Goal: Transaction & Acquisition: Book appointment/travel/reservation

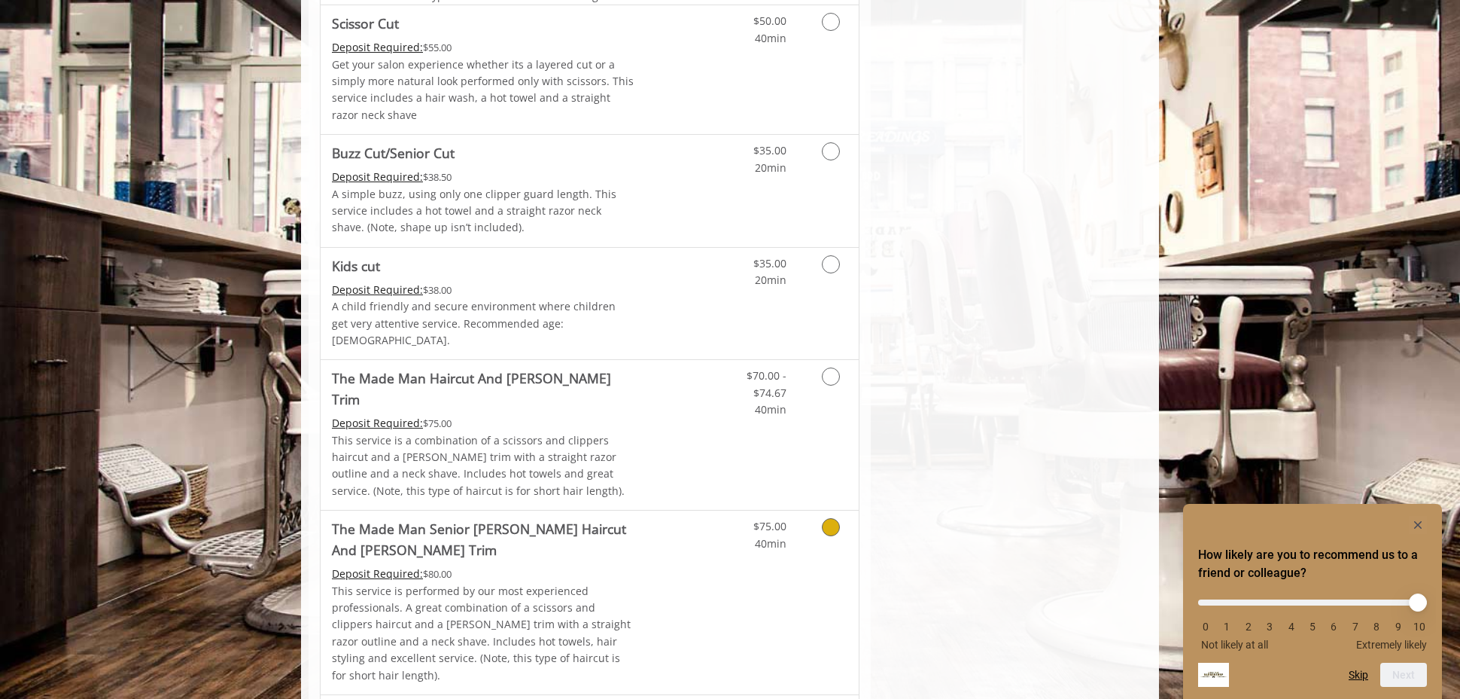
scroll to position [1033, 0]
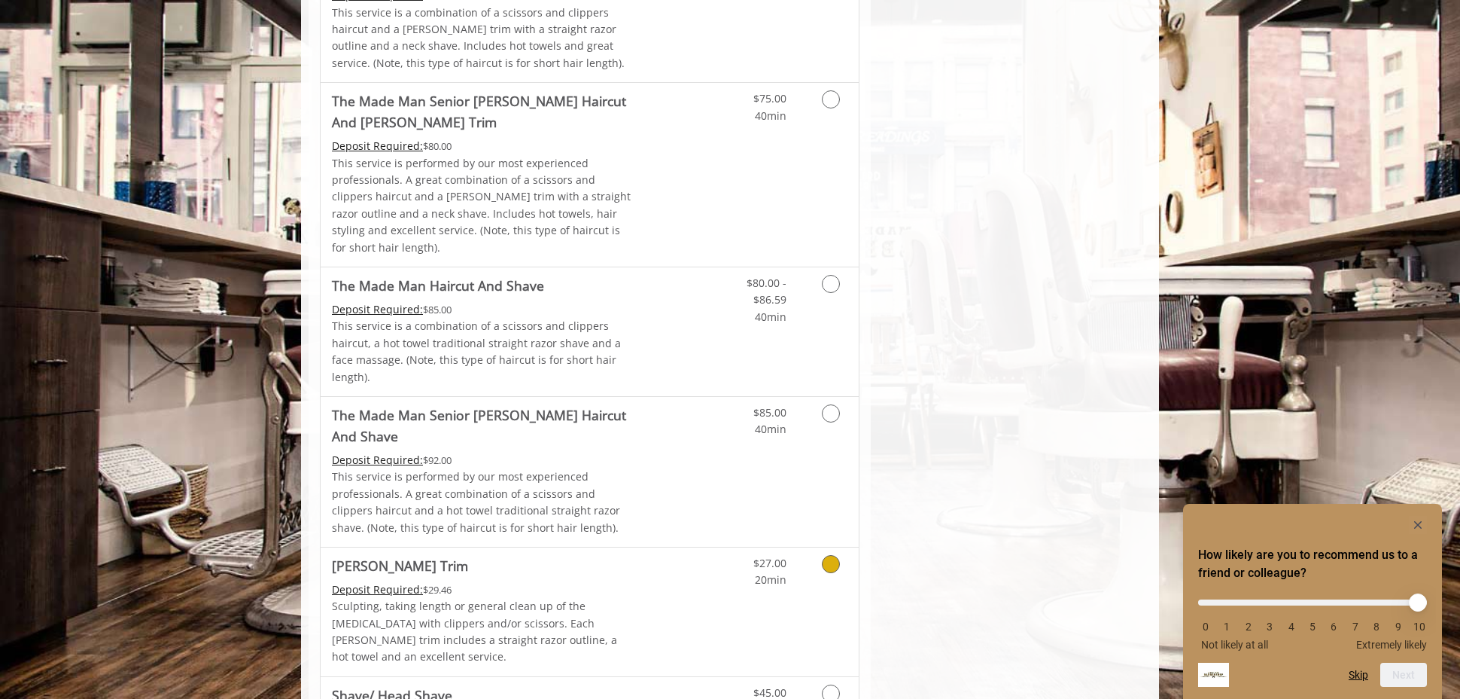
click at [580, 598] on p "Sculpting, taking length or general clean up of the [MEDICAL_DATA] with clipper…" at bounding box center [483, 632] width 303 height 68
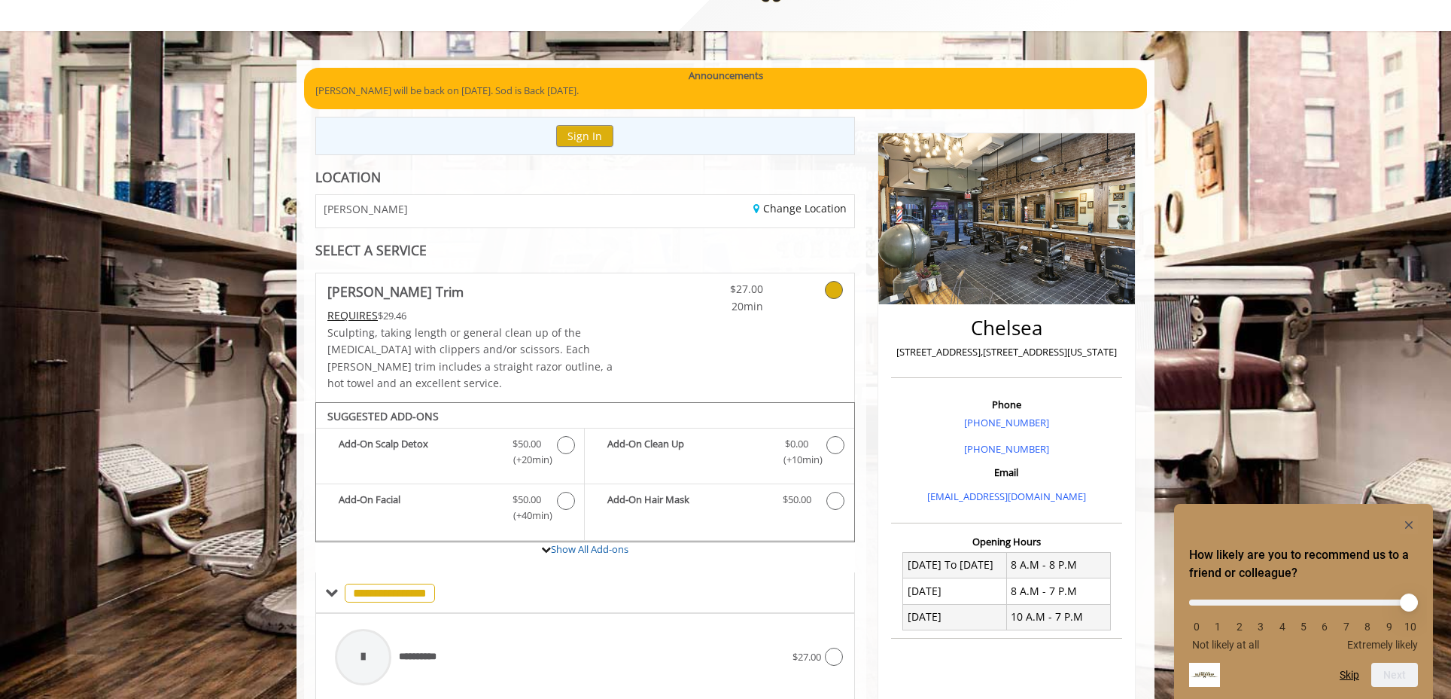
scroll to position [63, 0]
click at [586, 135] on button "Sign In" at bounding box center [584, 135] width 57 height 22
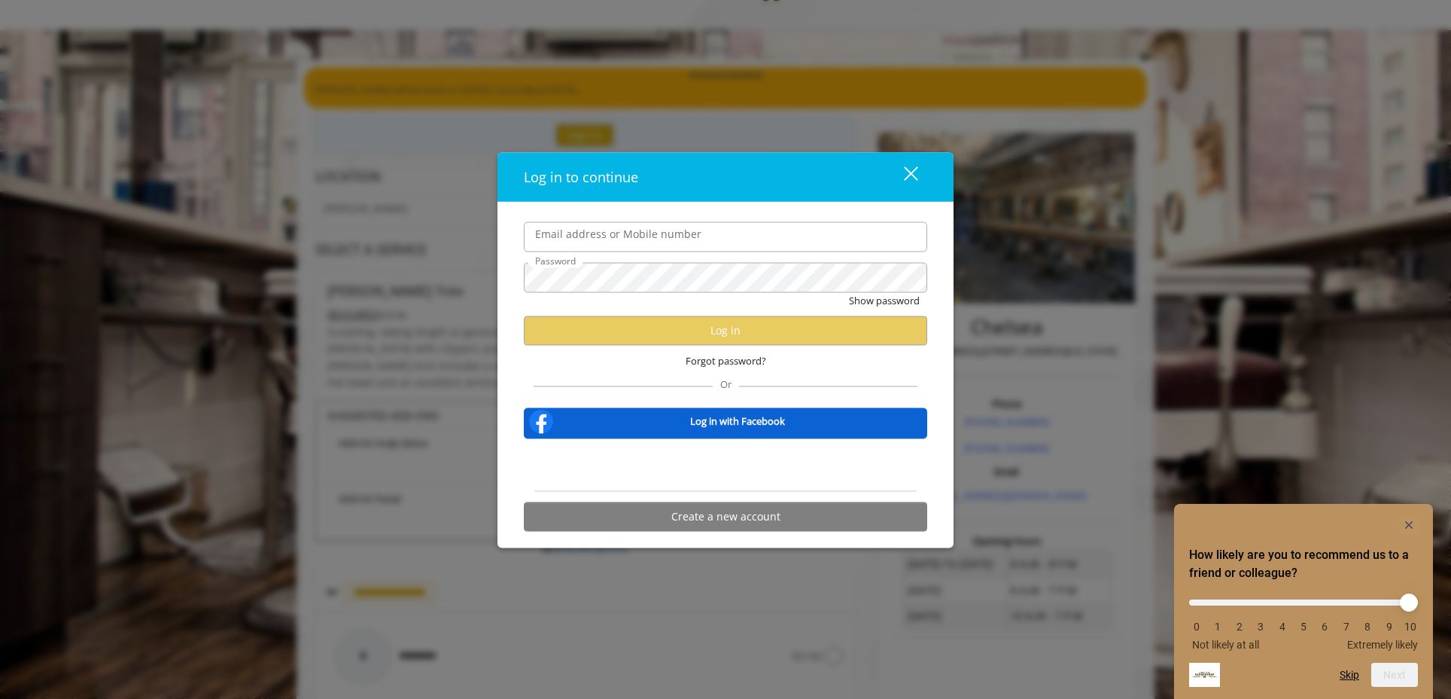
click at [576, 237] on input "Email address or Mobile number" at bounding box center [725, 236] width 403 height 30
drag, startPoint x: 579, startPoint y: 229, endPoint x: 569, endPoint y: 219, distance: 13.8
click at [579, 229] on input "Email address or Mobile number" at bounding box center [725, 236] width 403 height 30
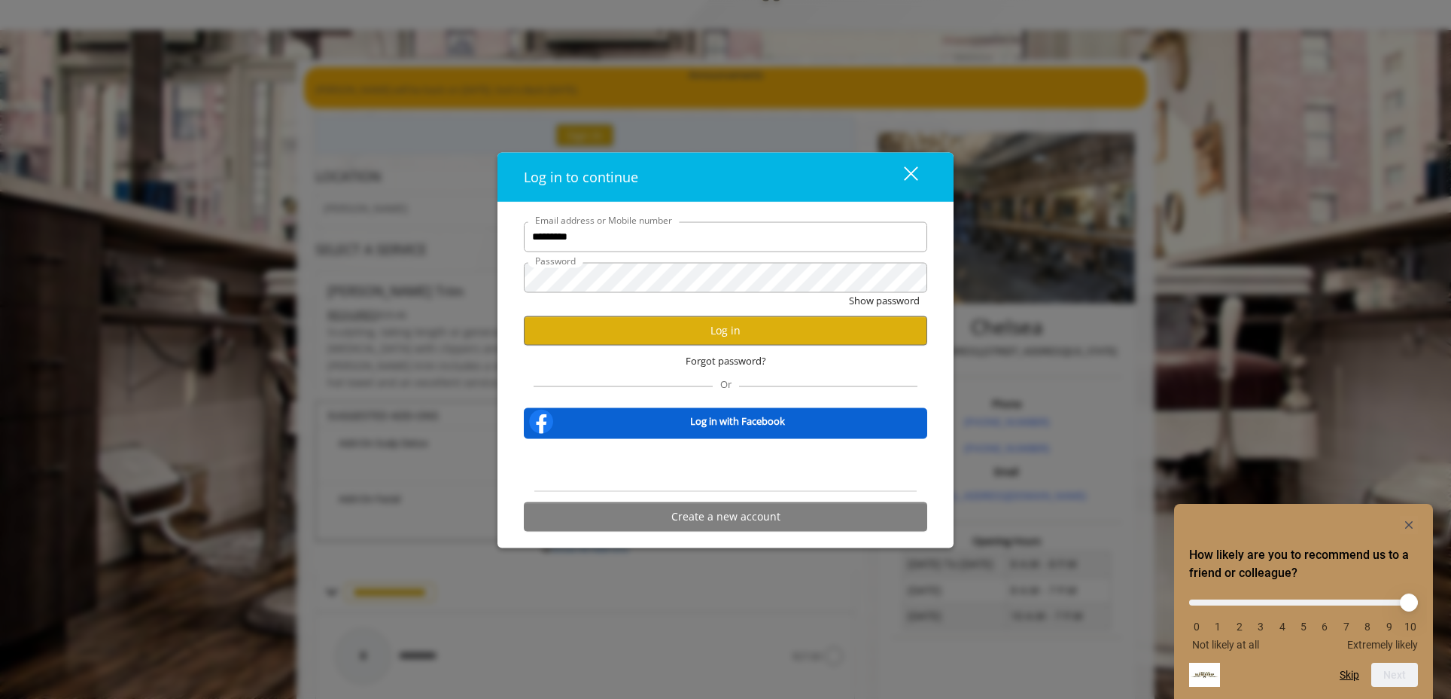
type input "**********"
click at [729, 327] on button "Log in" at bounding box center [725, 329] width 403 height 29
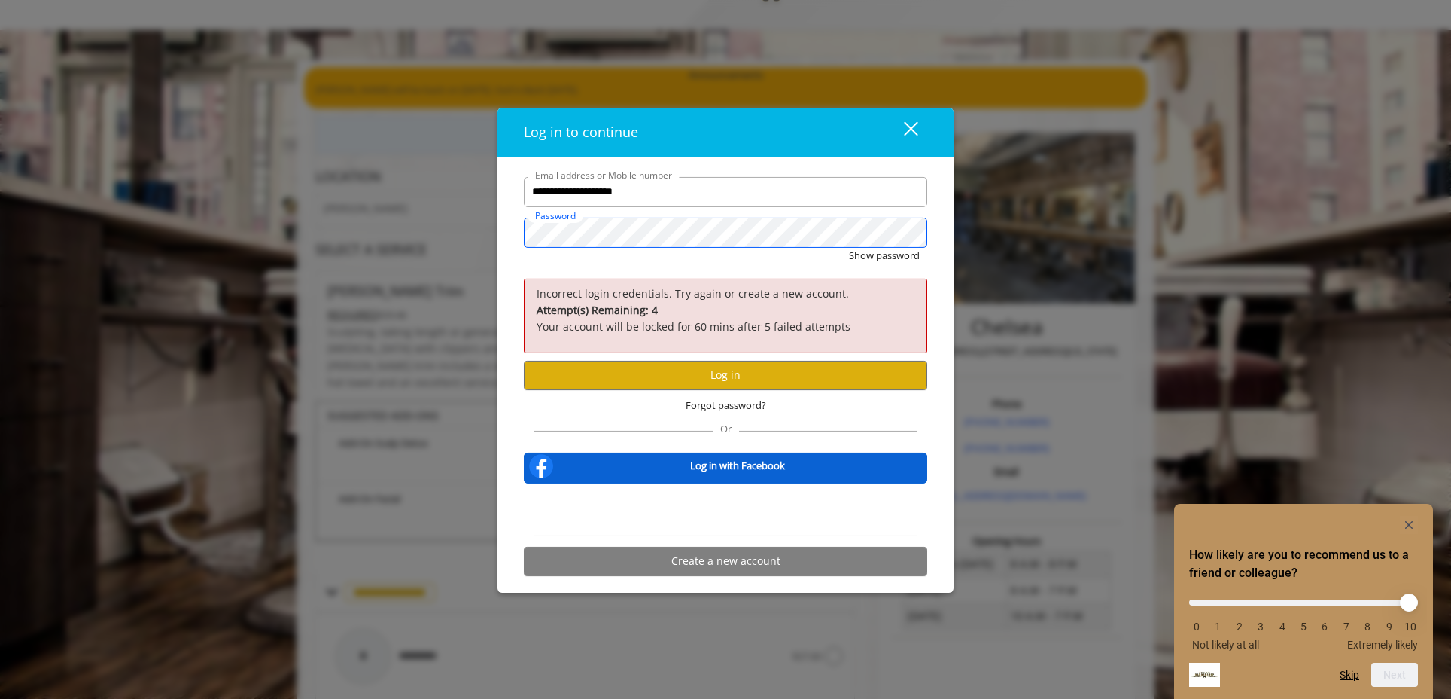
click at [502, 232] on div "**********" at bounding box center [726, 374] width 456 height 435
click at [849, 248] on button "Show password" at bounding box center [884, 256] width 71 height 16
click at [720, 376] on button "Log in" at bounding box center [725, 375] width 403 height 29
click at [518, 224] on div "**********" at bounding box center [726, 380] width 426 height 406
click at [853, 248] on button "Hide password" at bounding box center [886, 256] width 67 height 16
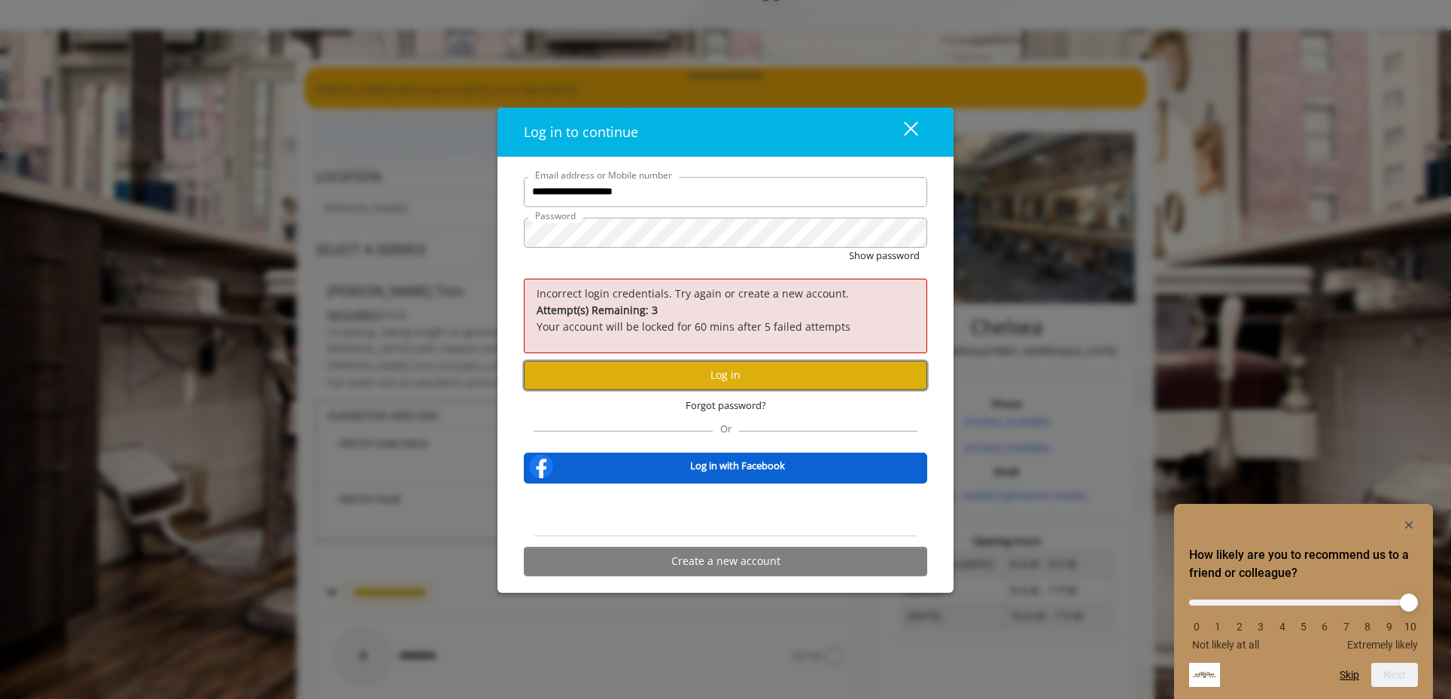
click at [728, 376] on button "Log in" at bounding box center [725, 375] width 403 height 29
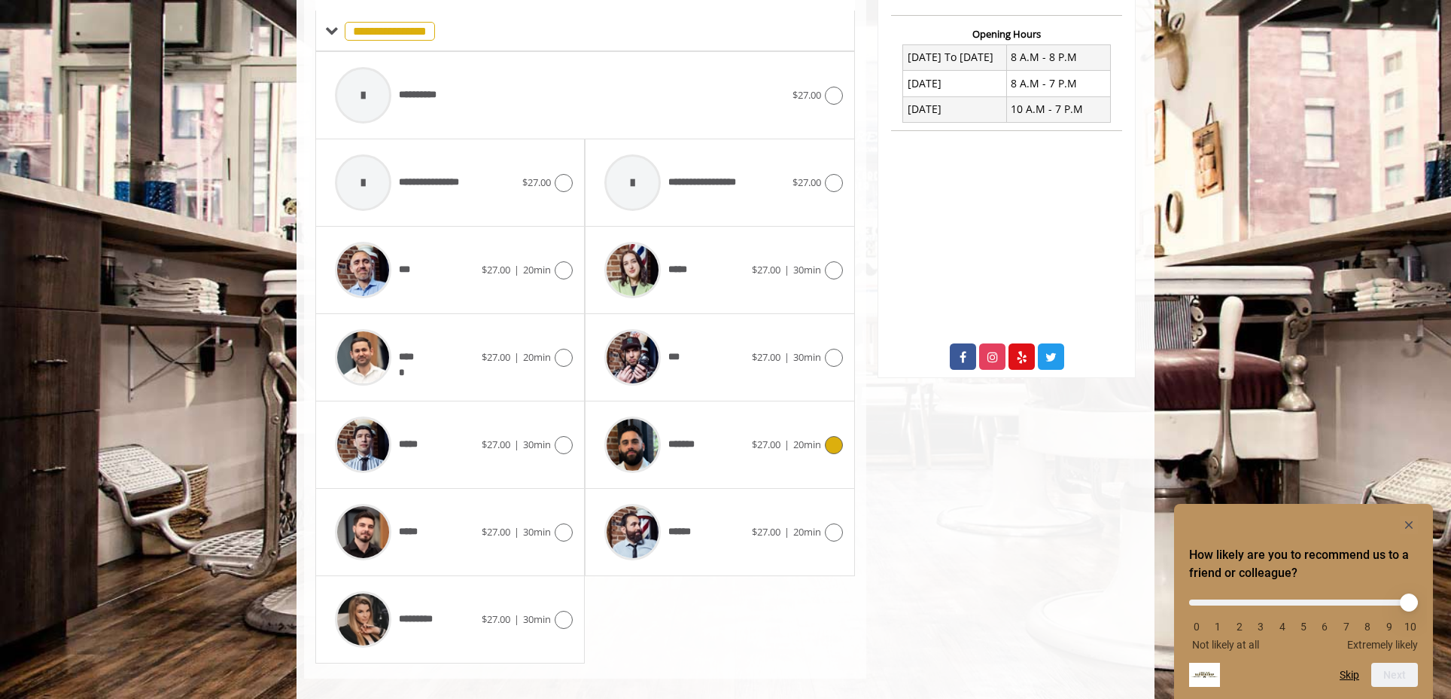
scroll to position [570, 0]
click at [452, 437] on div "*****" at bounding box center [404, 445] width 154 height 72
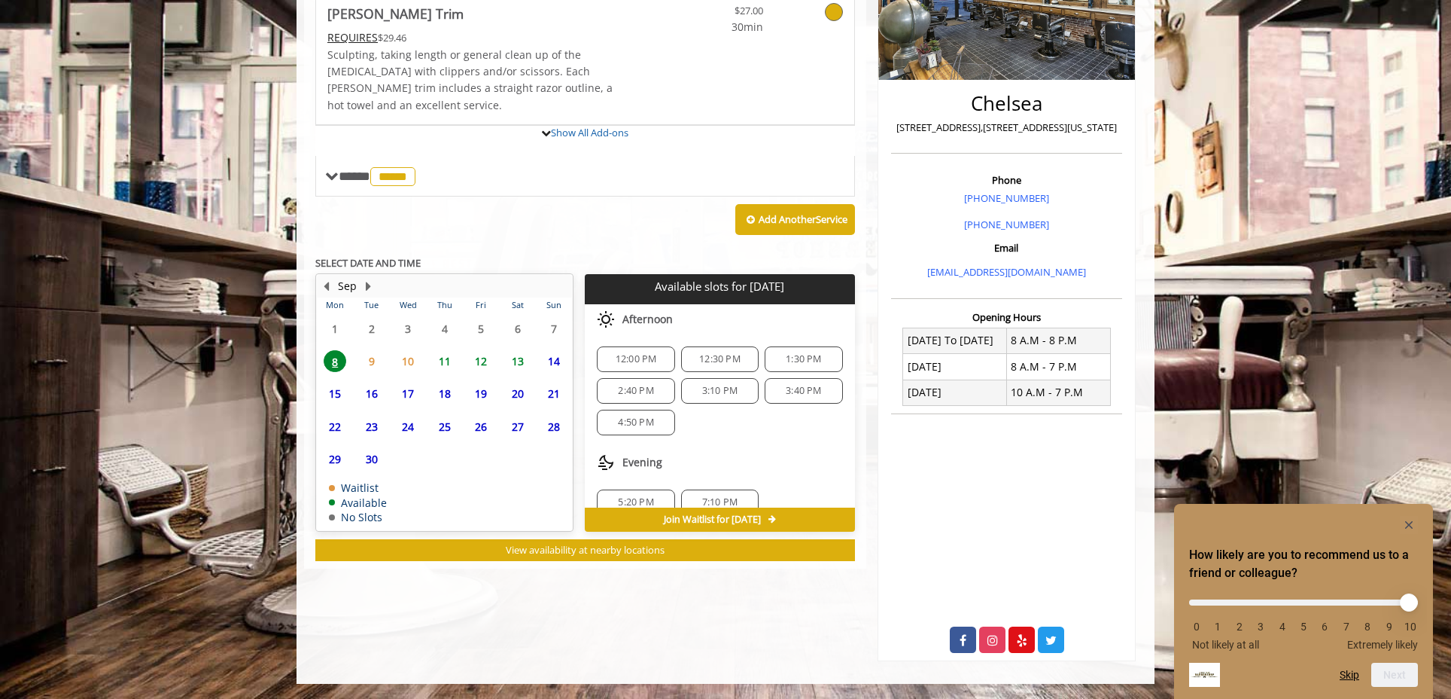
scroll to position [315, 0]
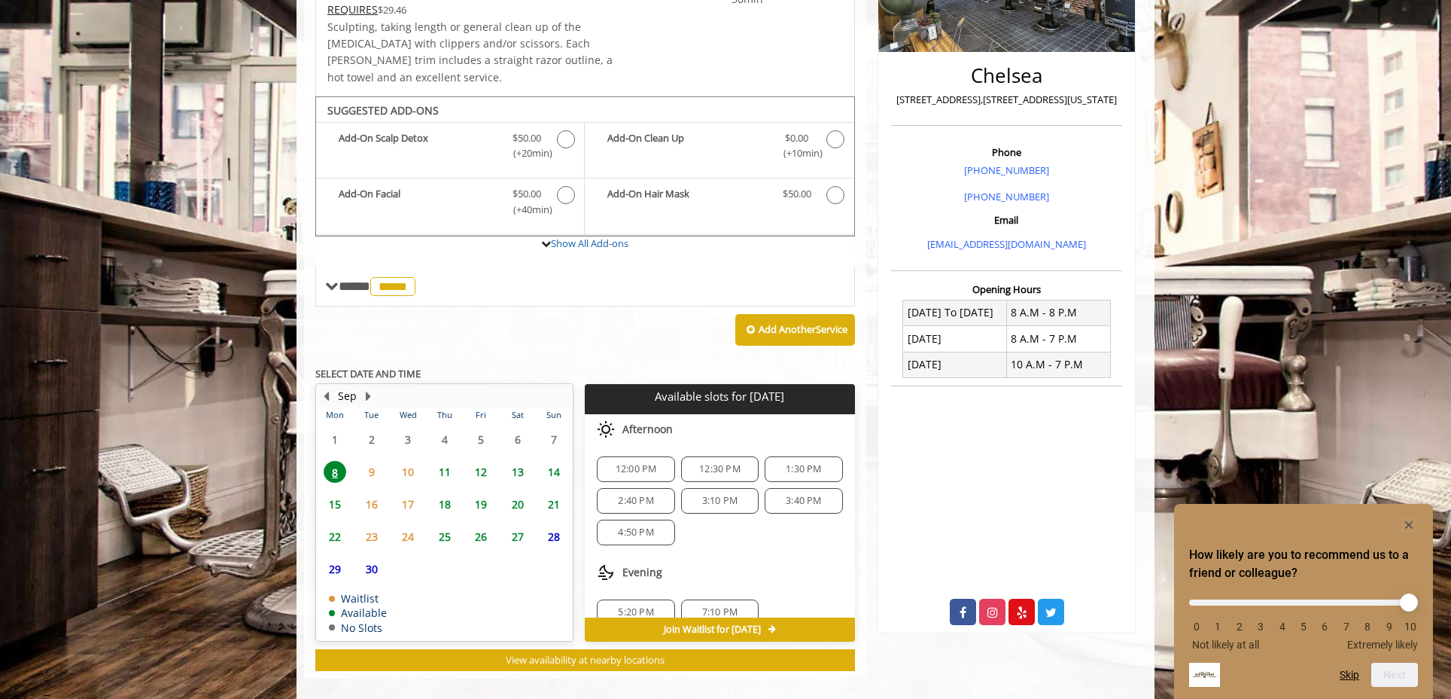
click at [372, 461] on span "9" at bounding box center [372, 472] width 23 height 22
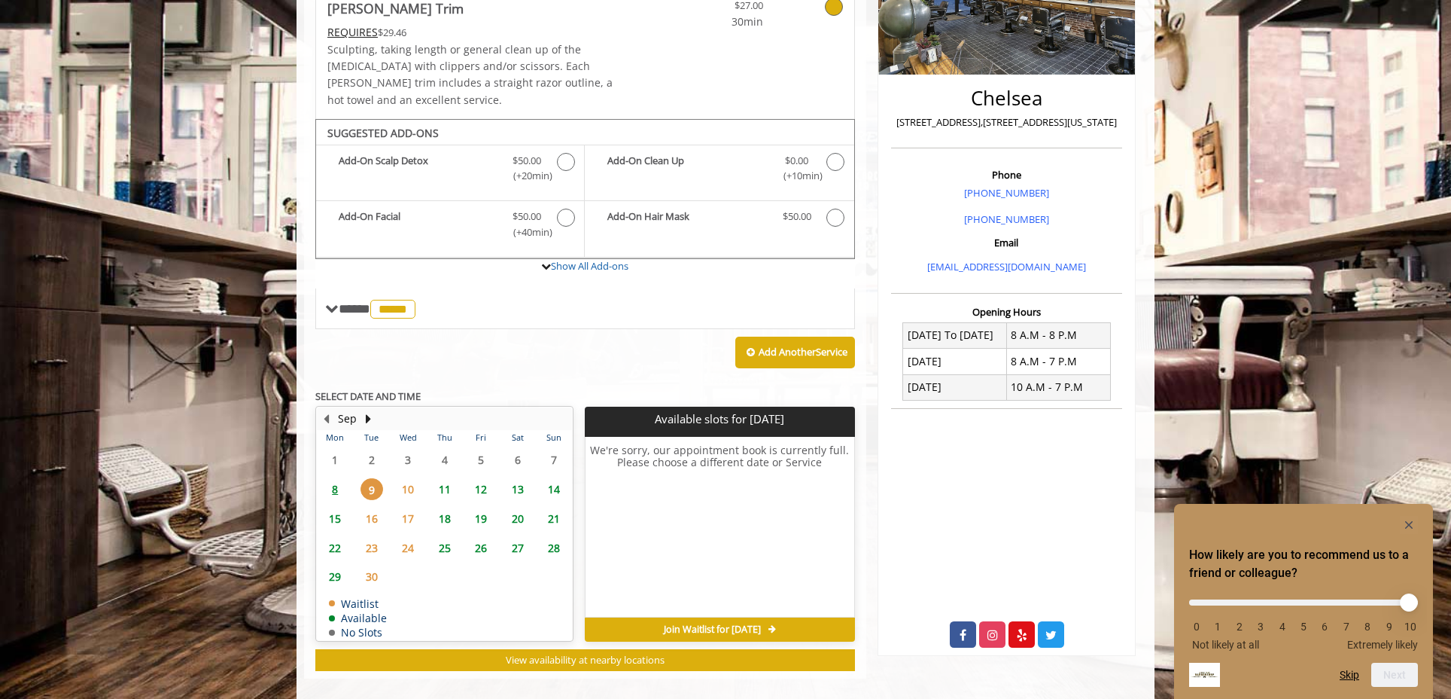
click at [406, 478] on span "10" at bounding box center [408, 489] width 23 height 22
click at [446, 478] on span "11" at bounding box center [445, 489] width 23 height 22
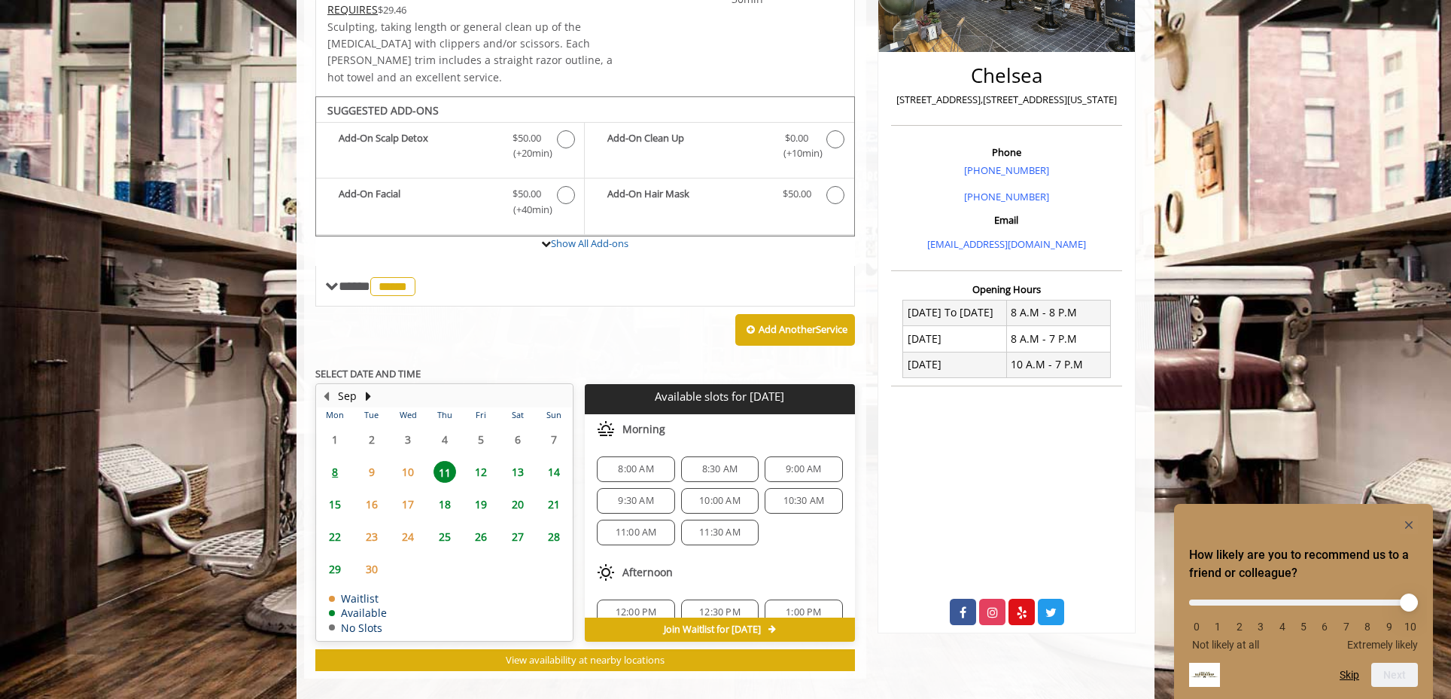
click at [483, 461] on span "12" at bounding box center [481, 472] width 23 height 22
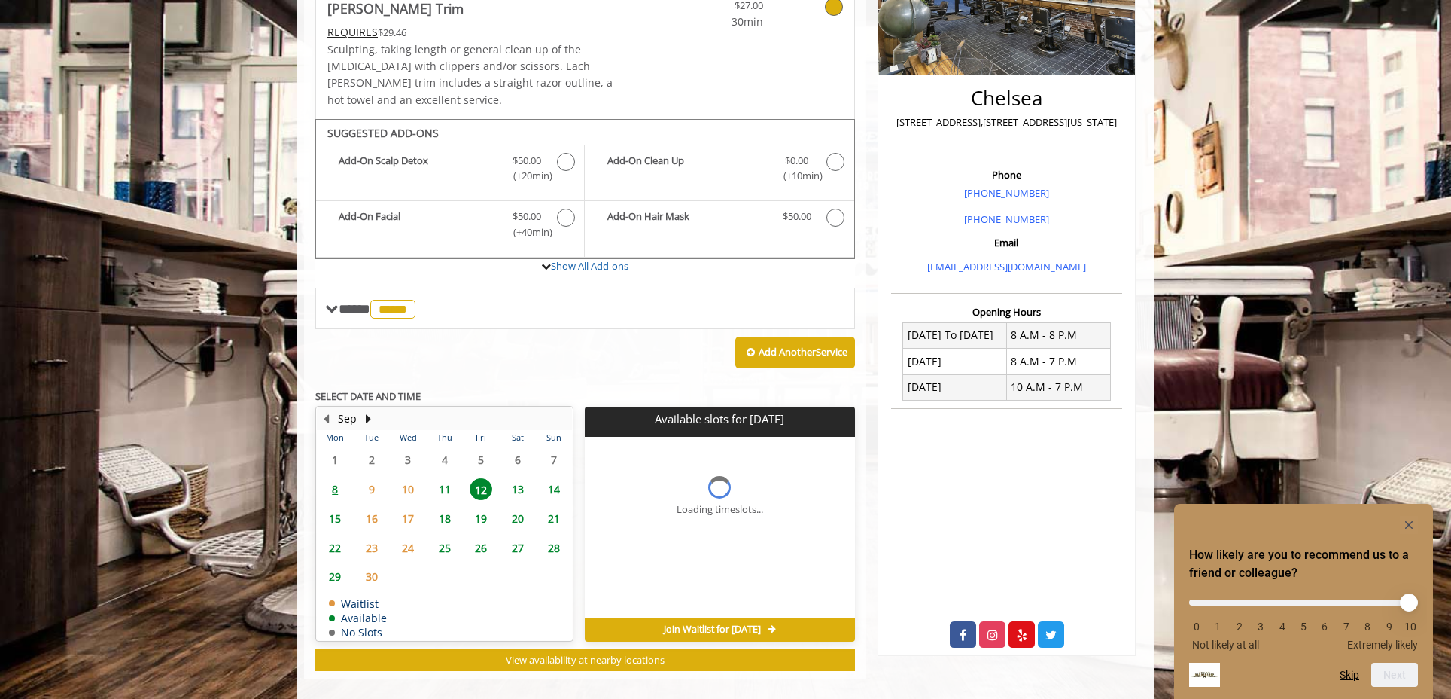
scroll to position [315, 0]
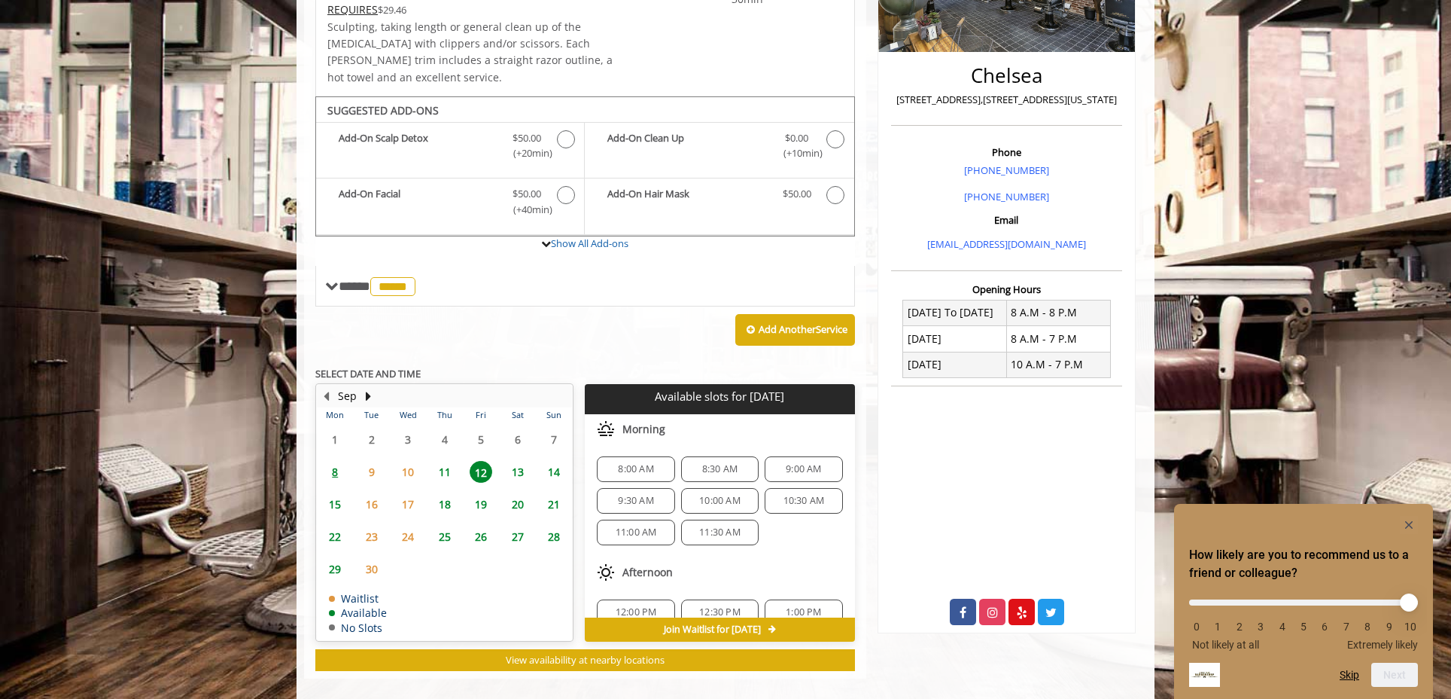
click at [443, 461] on span "11" at bounding box center [445, 472] width 23 height 22
click at [442, 461] on span "11" at bounding box center [445, 472] width 23 height 22
click at [802, 586] on span "7:10 PM" at bounding box center [803, 592] width 35 height 12
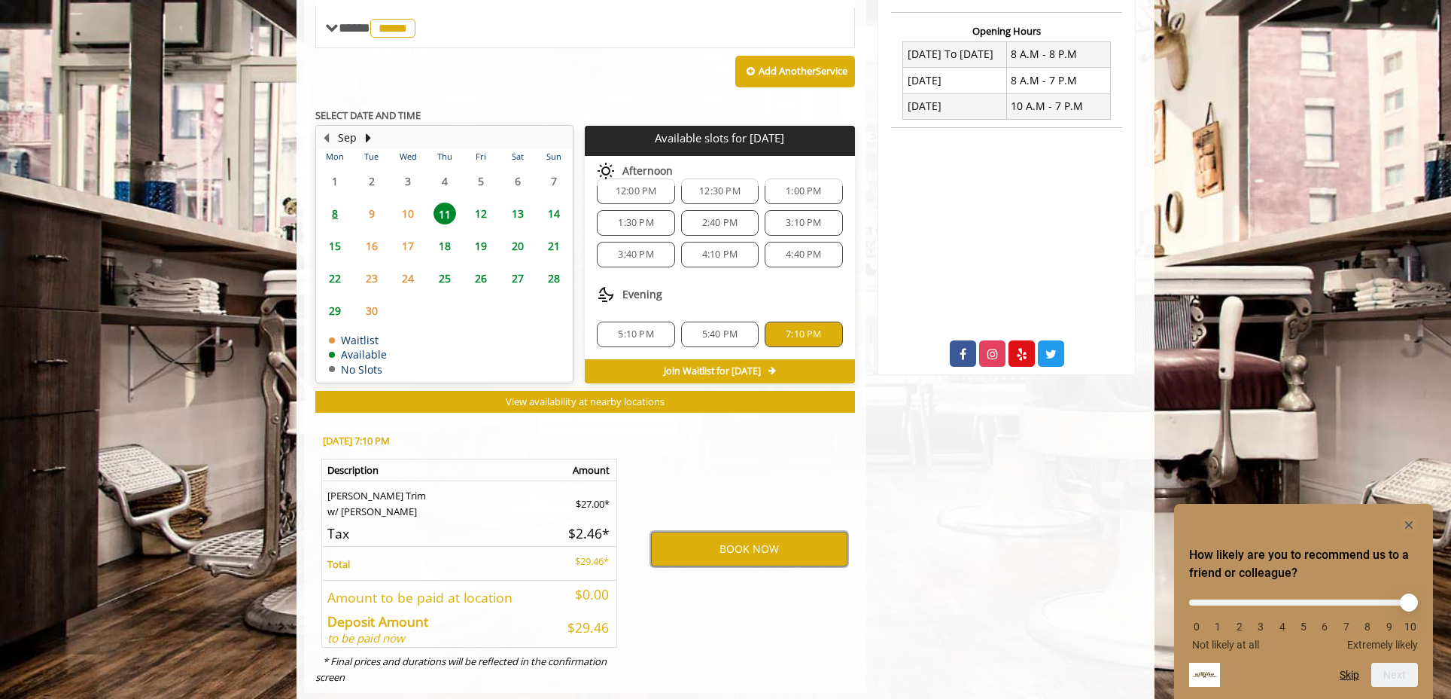
scroll to position [586, 0]
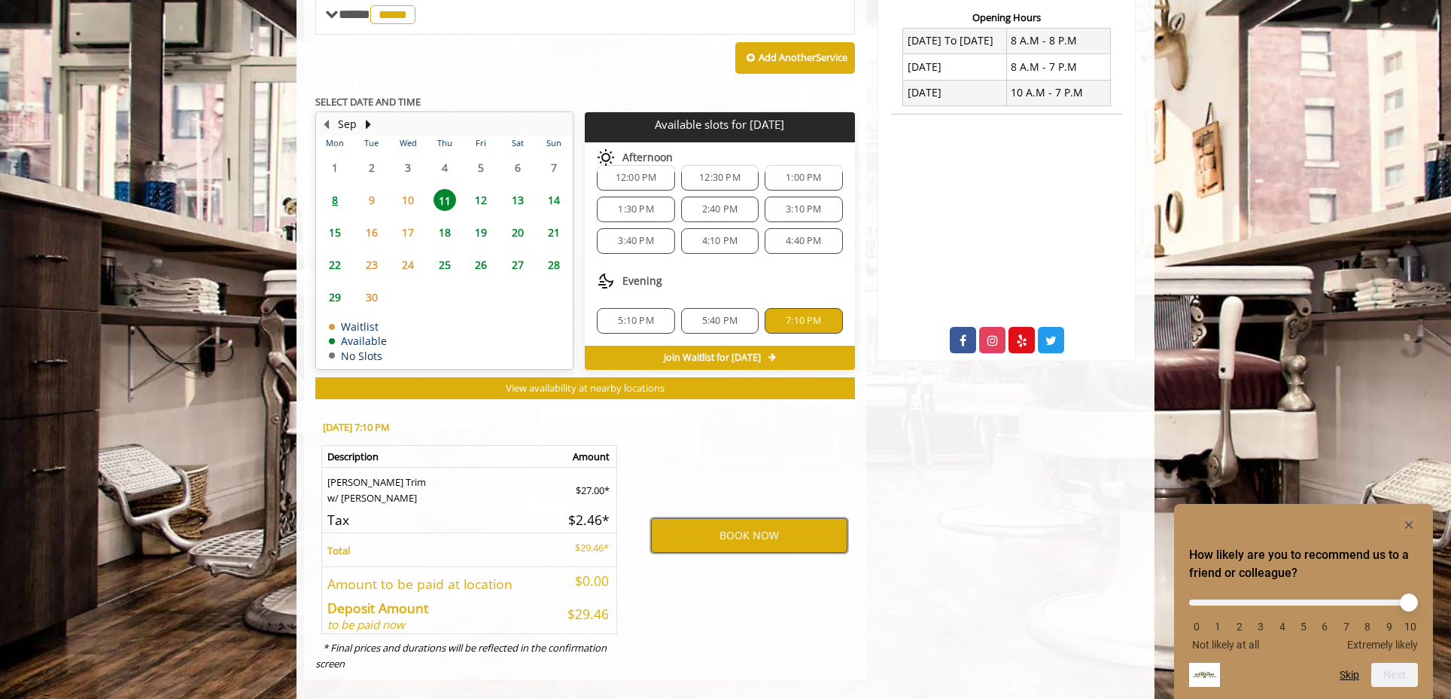
drag, startPoint x: 733, startPoint y: 525, endPoint x: 753, endPoint y: 515, distance: 21.9
click at [733, 523] on button "BOOK NOW" at bounding box center [749, 535] width 196 height 35
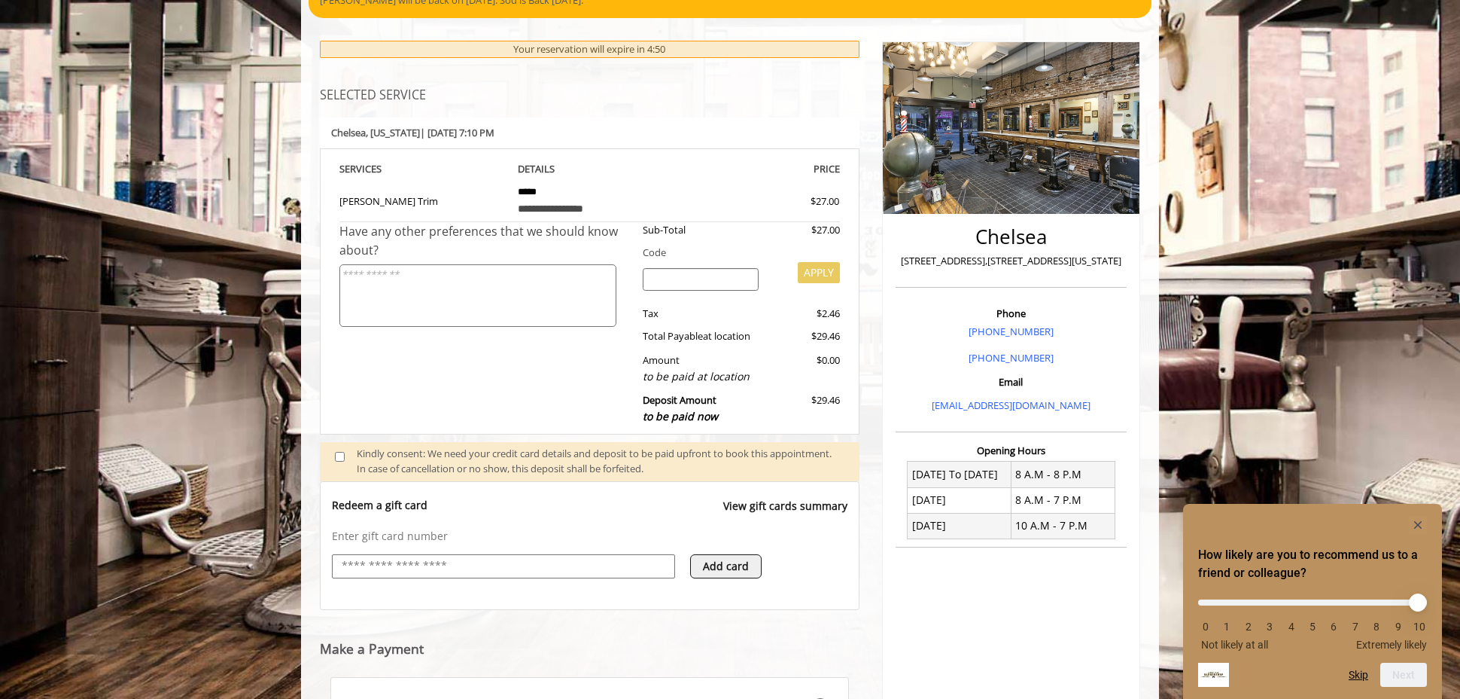
scroll to position [284, 0]
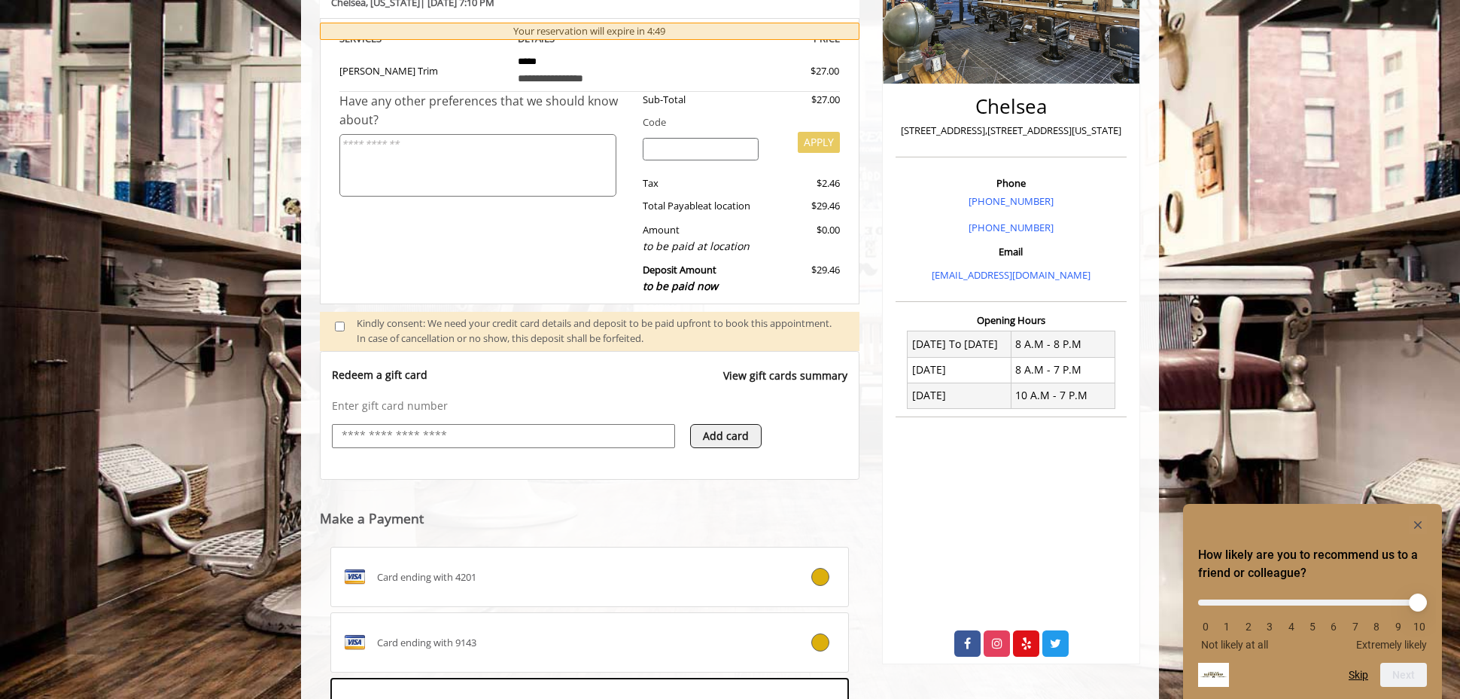
click at [693, 633] on div "Card ending with 9143" at bounding box center [546, 642] width 431 height 24
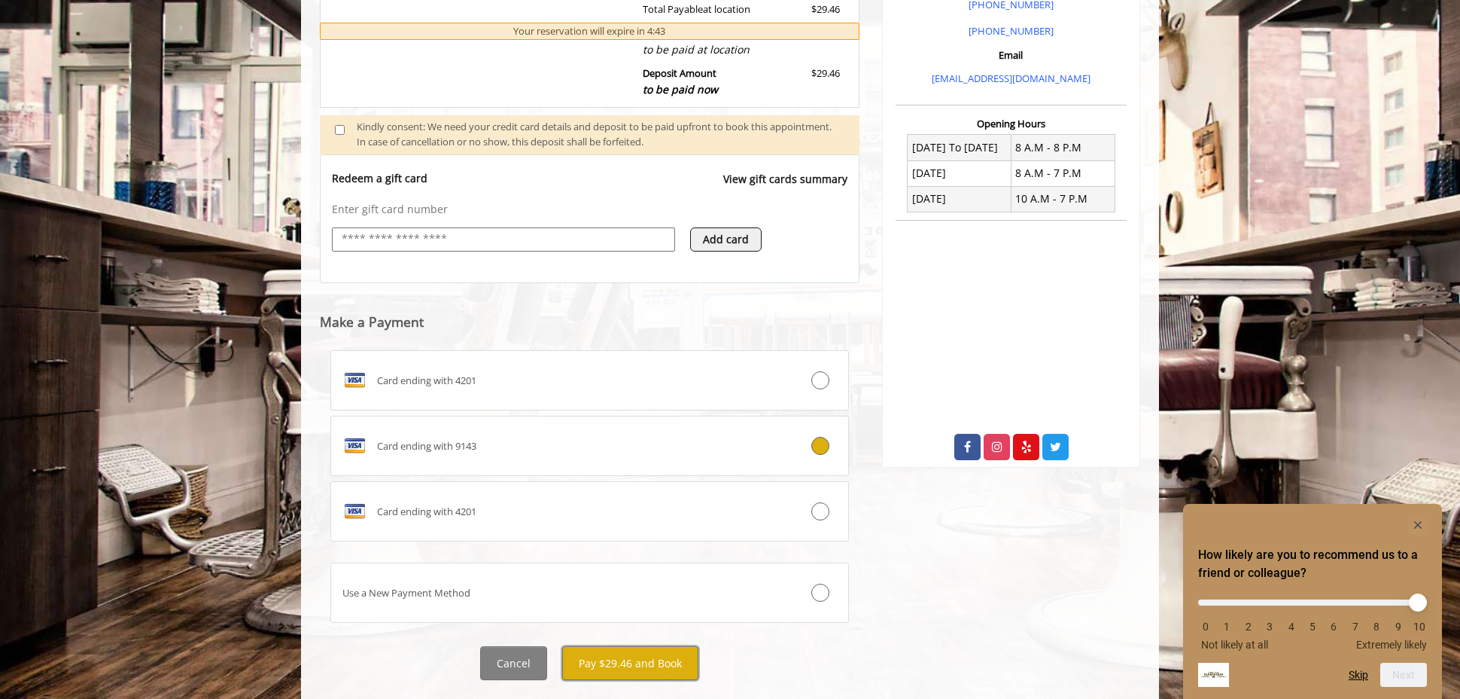
click at [640, 656] on button "Pay $29.46 and Book" at bounding box center [630, 663] width 136 height 34
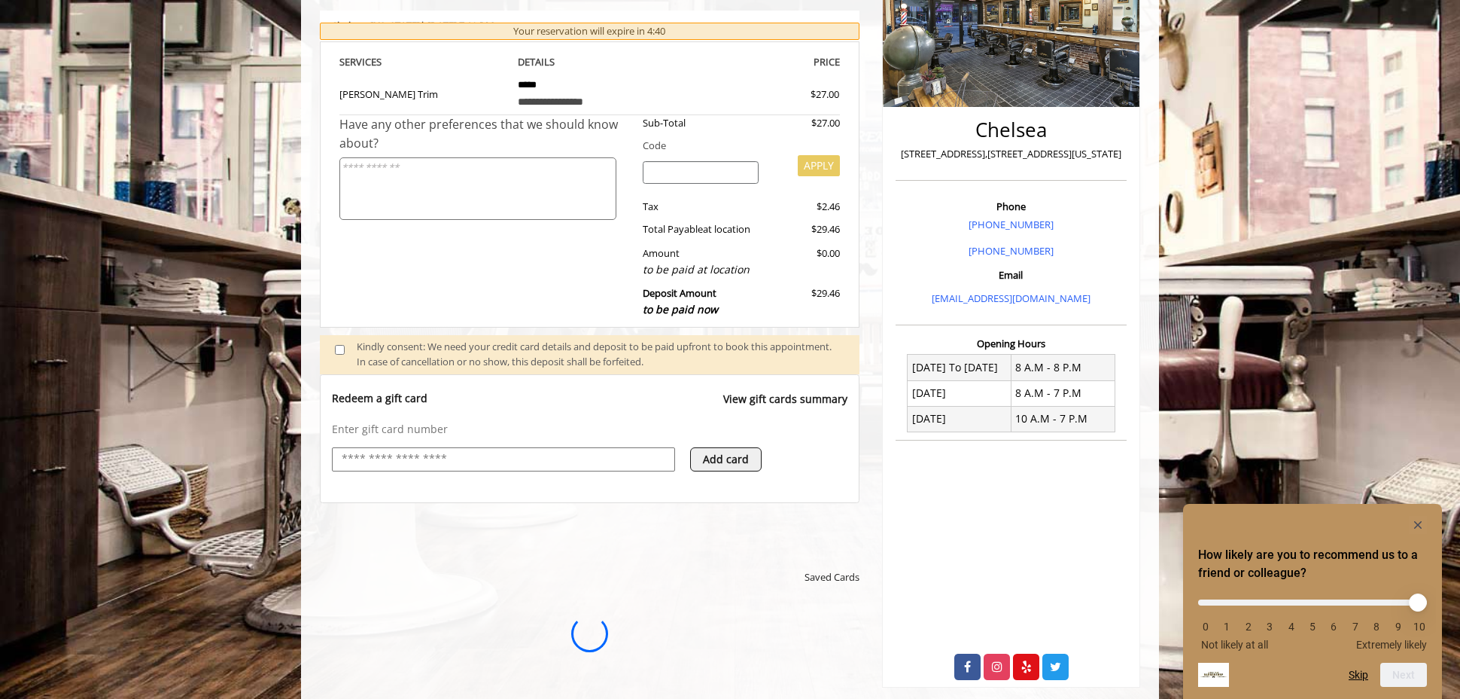
scroll to position [248, 0]
